Goal: Information Seeking & Learning: Learn about a topic

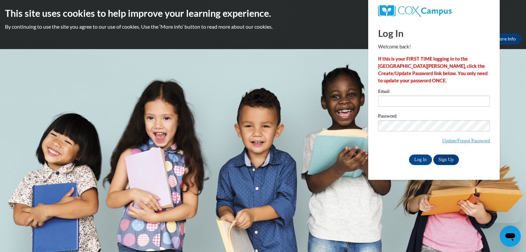
type input "a"
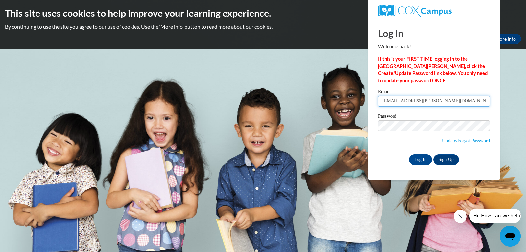
type input "nadia.jackson@gcpsk12.org"
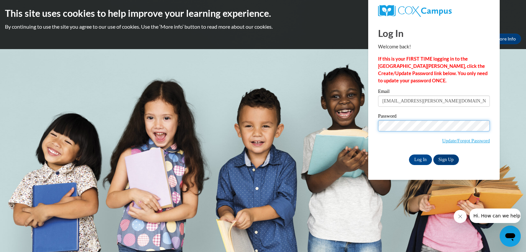
click at [409, 154] on input "Log In" at bounding box center [420, 159] width 23 height 11
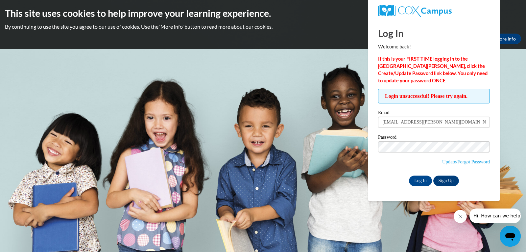
click at [409, 175] on input "Log In" at bounding box center [420, 180] width 23 height 11
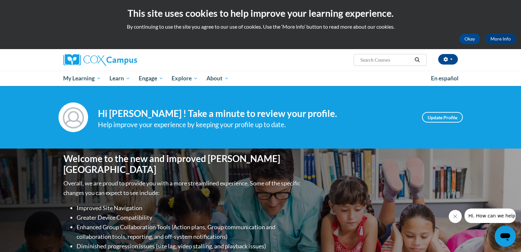
click at [468, 73] on div "[PERSON_NAME] ([GEOGRAPHIC_DATA]/New_York UTC-04:00) My Profile Inbox My Transc…" at bounding box center [260, 67] width 521 height 37
click at [403, 60] on input "Search..." at bounding box center [386, 60] width 53 height 8
paste input "Oral Language is the Foundation for Literacy"
type input "Oral Language is the Foundation for Literacy"
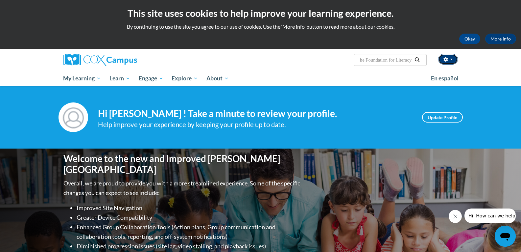
click at [444, 61] on icon "button" at bounding box center [446, 59] width 5 height 5
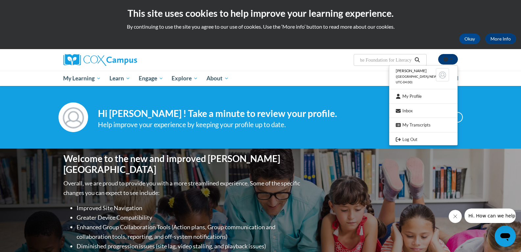
scroll to position [0, 0]
click at [402, 57] on input "Oral Language is the Foundation for Literacy" at bounding box center [386, 60] width 53 height 8
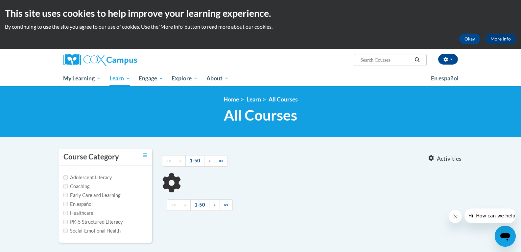
type input "Oral Language is the Foundation for Literacy"
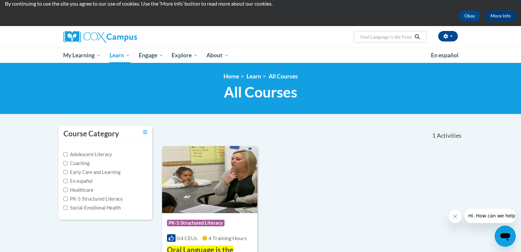
scroll to position [33, 0]
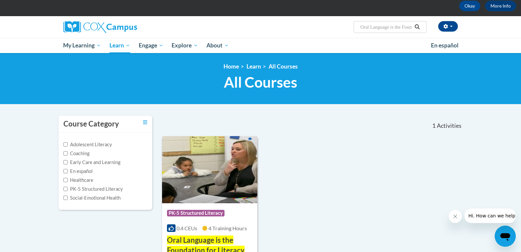
click at [211, 171] on img at bounding box center [210, 169] width 96 height 67
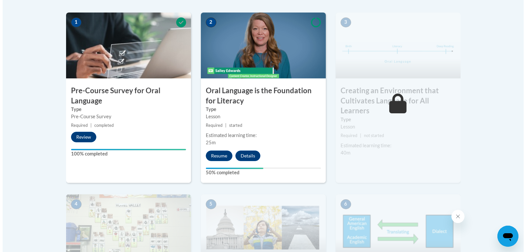
scroll to position [197, 0]
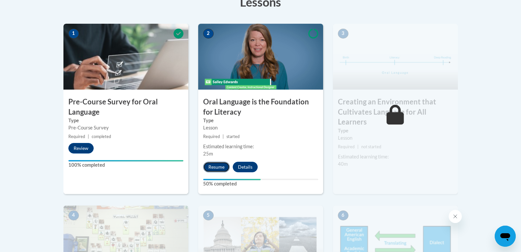
click at [213, 167] on button "Resume" at bounding box center [216, 166] width 27 height 11
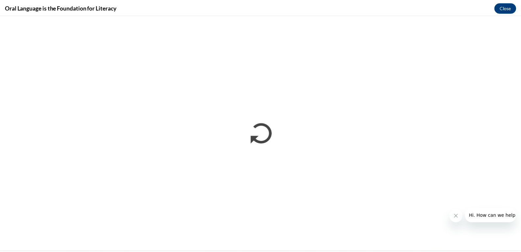
scroll to position [0, 0]
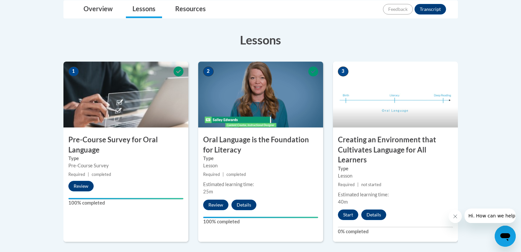
scroll to position [164, 0]
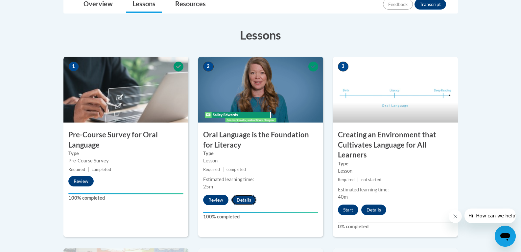
click at [249, 198] on button "Details" at bounding box center [244, 199] width 25 height 11
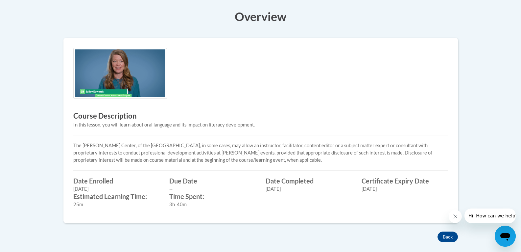
scroll to position [230, 0]
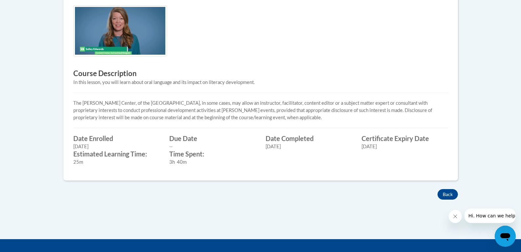
click at [389, 144] on div "01/19/2026" at bounding box center [405, 146] width 86 height 7
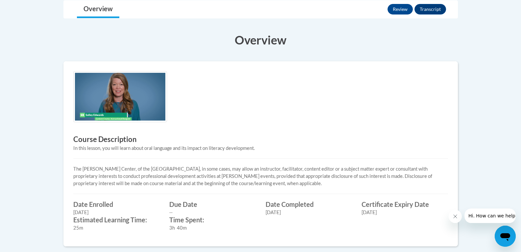
click at [120, 110] on img at bounding box center [120, 96] width 94 height 51
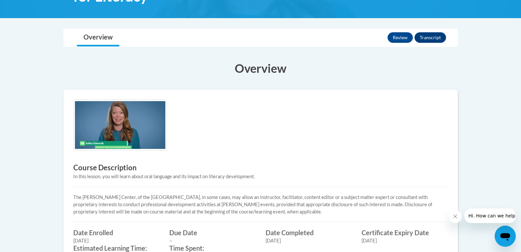
scroll to position [99, 0]
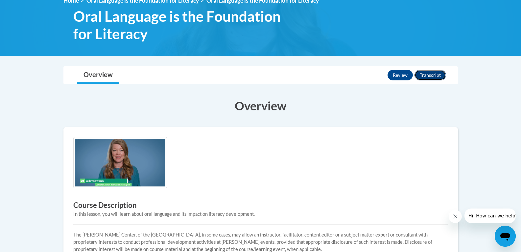
click at [432, 73] on button "Transcript" at bounding box center [431, 75] width 32 height 11
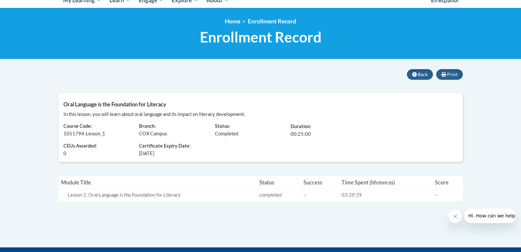
scroll to position [66, 0]
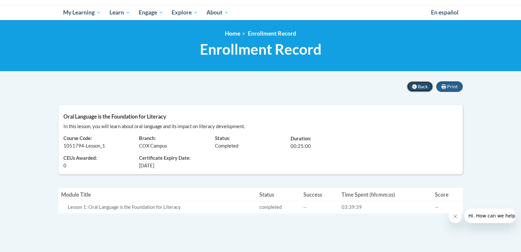
click at [425, 85] on span "Back" at bounding box center [423, 87] width 10 height 6
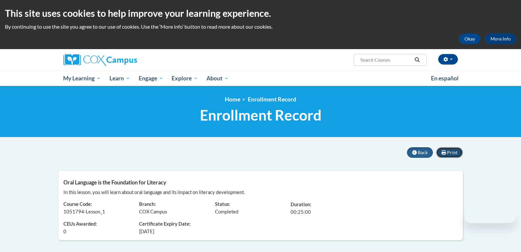
click at [449, 152] on span "Print" at bounding box center [452, 152] width 11 height 6
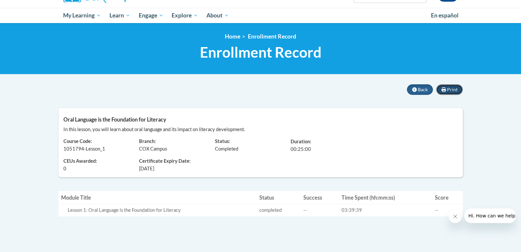
scroll to position [33, 0]
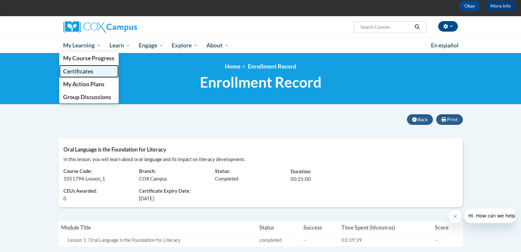
click at [86, 69] on span "Certificates" at bounding box center [78, 71] width 30 height 7
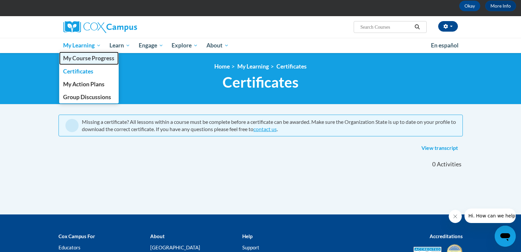
click at [90, 53] on link "My Course Progress" at bounding box center [89, 58] width 60 height 13
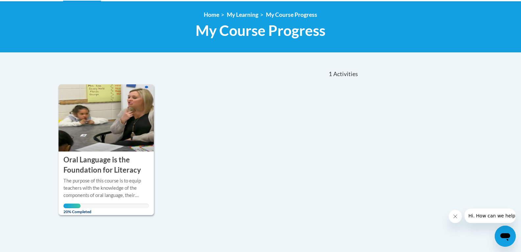
scroll to position [99, 0]
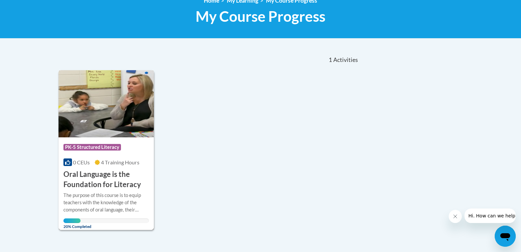
click at [127, 183] on h3 "Oral Language is the Foundation for Literacy" at bounding box center [106, 179] width 86 height 20
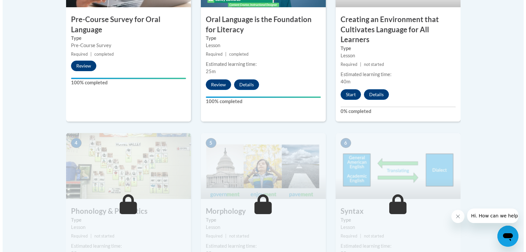
scroll to position [197, 0]
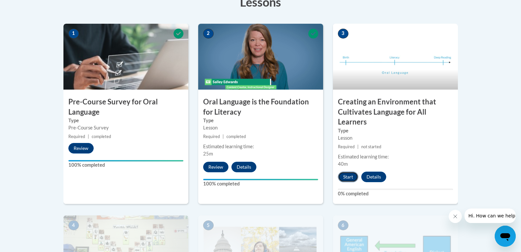
click at [348, 177] on button "Start" at bounding box center [348, 176] width 20 height 11
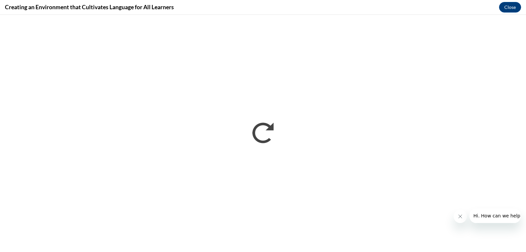
scroll to position [0, 0]
